Goal: Obtain resource: Obtain resource

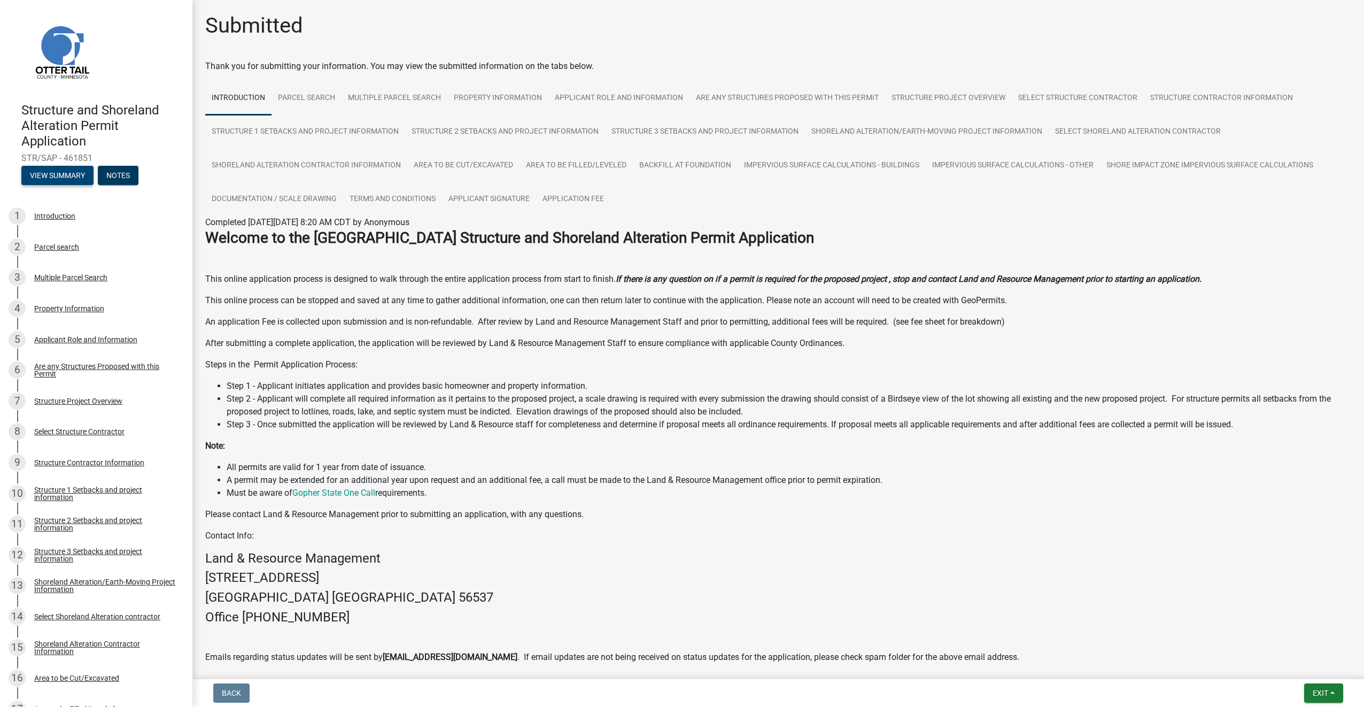
click at [71, 181] on button "View Summary" at bounding box center [57, 175] width 72 height 19
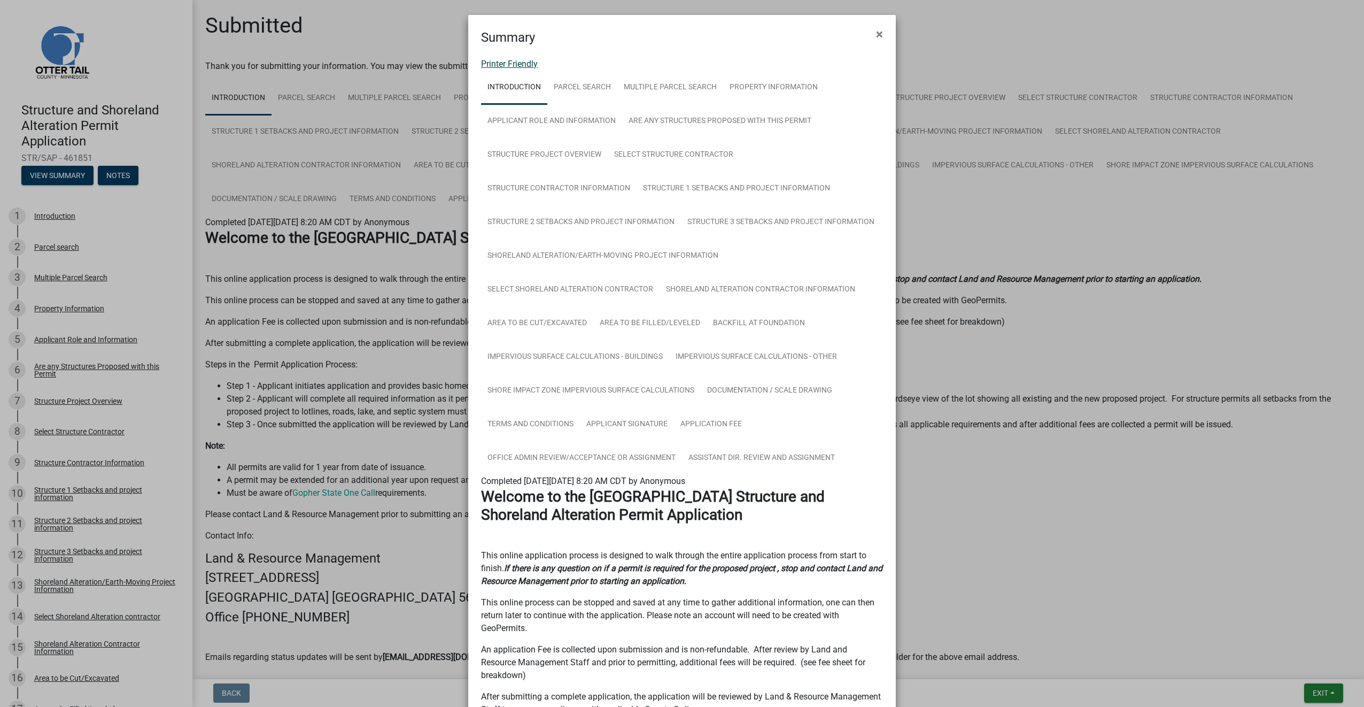
click at [506, 65] on link "Printer Friendly" at bounding box center [509, 64] width 57 height 10
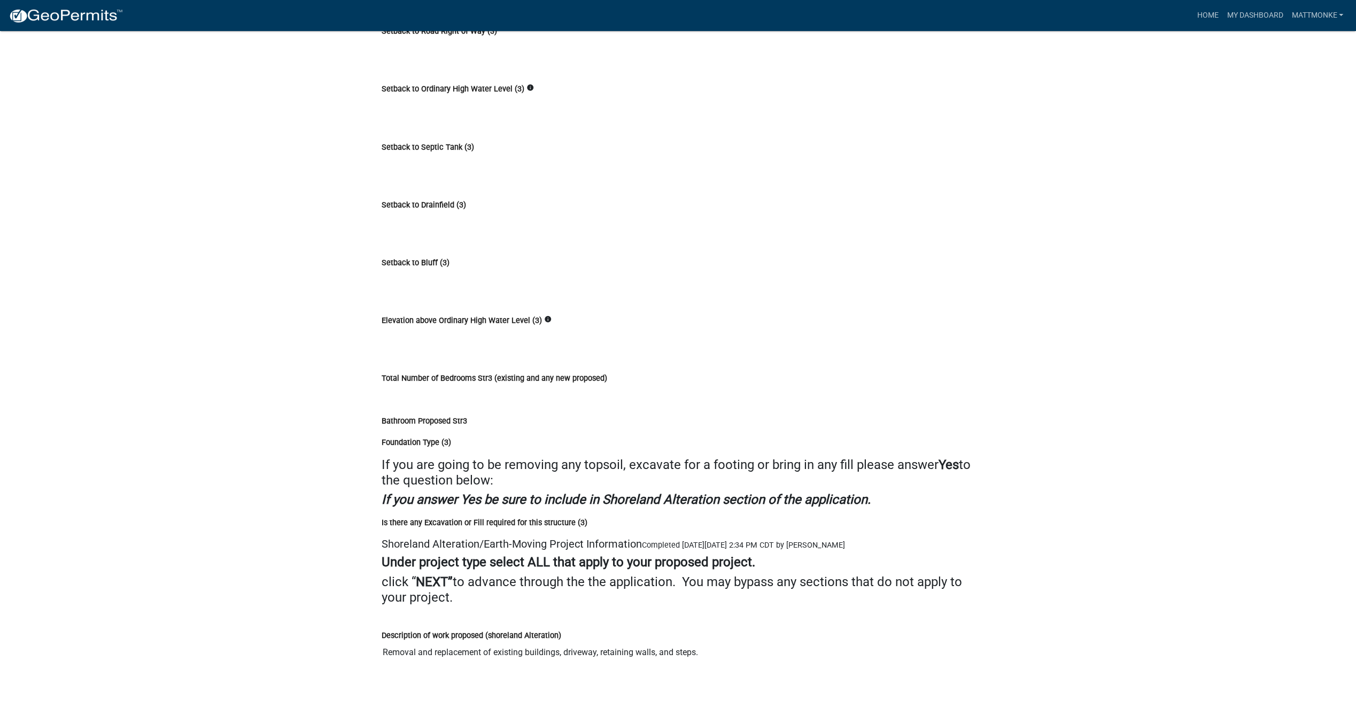
scroll to position [5827, 0]
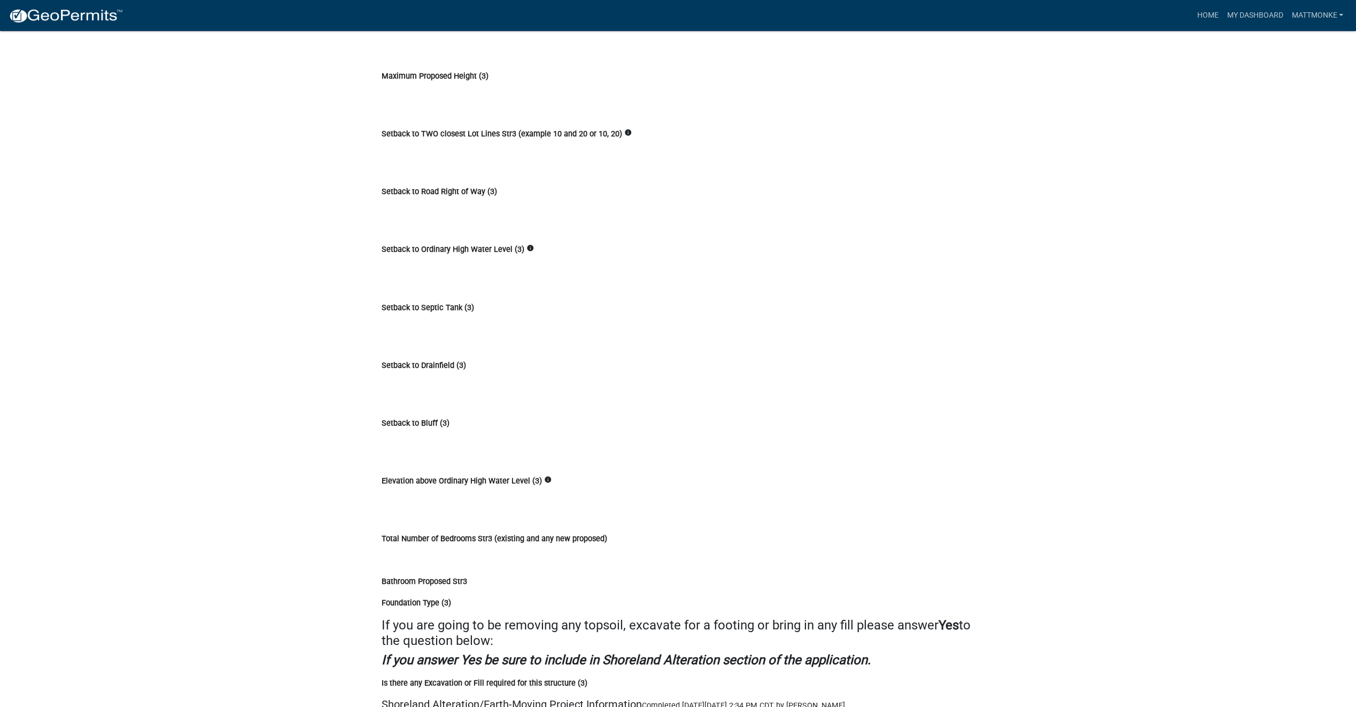
click at [433, 371] on input "Setback to Drainfield (3)" at bounding box center [678, 381] width 593 height 21
click at [429, 371] on input "Setback to Drainfield (3)" at bounding box center [678, 381] width 593 height 21
click at [403, 429] on input "Setback to Bluff (3)" at bounding box center [678, 439] width 593 height 21
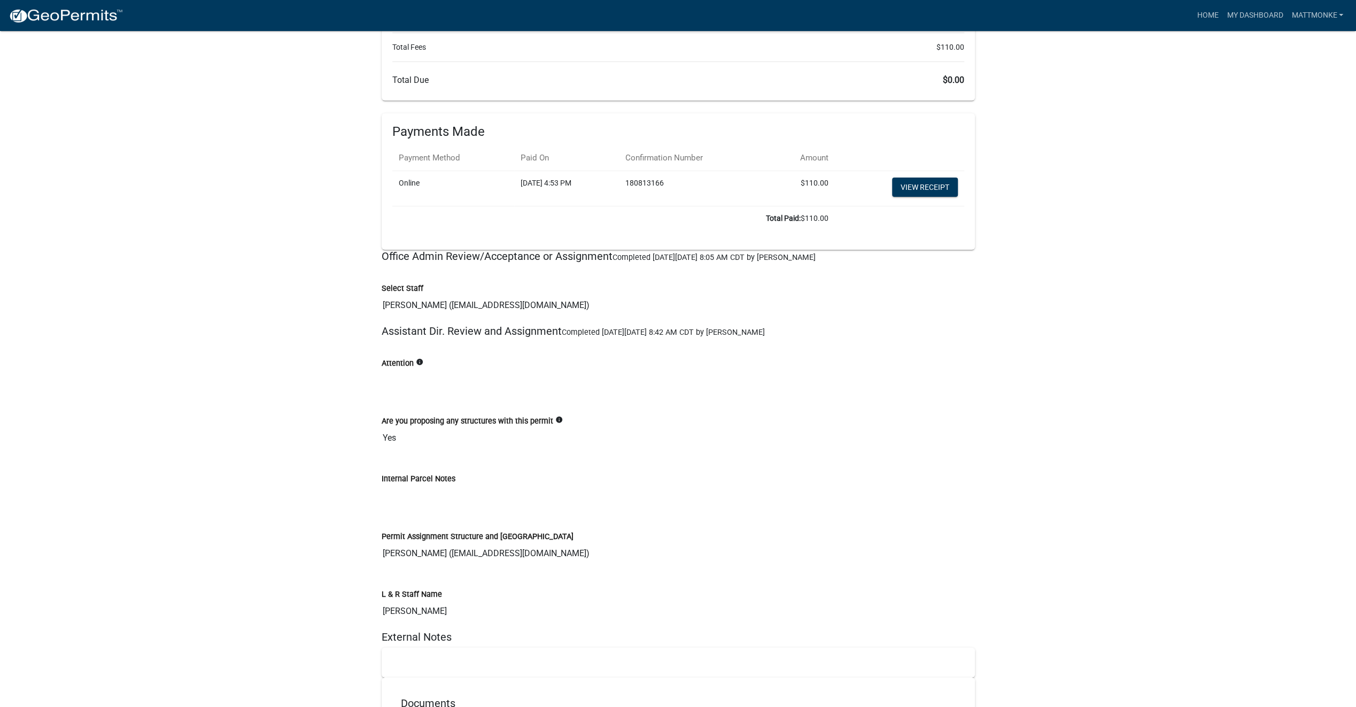
scroll to position [15957, 0]
